Goal: Find specific page/section: Find specific page/section

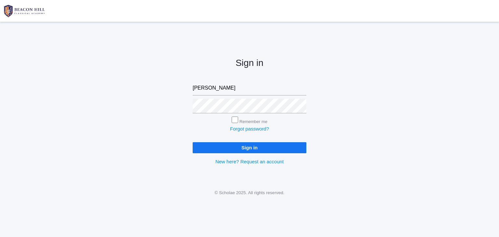
type input "heather@beaconhillclassical.org"
click at [256, 151] on input "Sign in" at bounding box center [250, 147] width 114 height 11
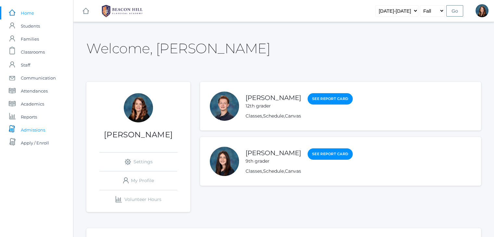
click at [40, 129] on span "Admissions" at bounding box center [33, 130] width 24 height 13
